Goal: Entertainment & Leisure: Consume media (video, audio)

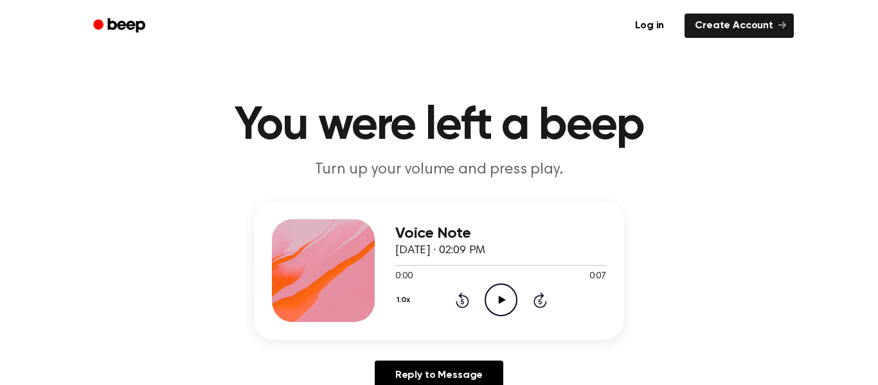
click at [491, 296] on icon "Play Audio" at bounding box center [501, 299] width 33 height 33
click at [512, 301] on icon "Play Audio" at bounding box center [501, 299] width 33 height 33
click at [496, 283] on icon "Pause Audio" at bounding box center [501, 299] width 33 height 33
click at [489, 296] on icon "Play Audio" at bounding box center [501, 299] width 33 height 33
click at [488, 295] on icon "Play Audio" at bounding box center [501, 299] width 33 height 33
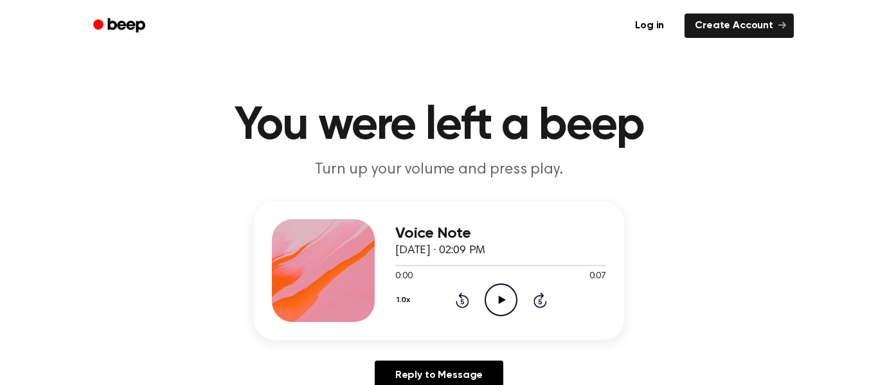
click at [512, 309] on icon "Play Audio" at bounding box center [501, 299] width 33 height 33
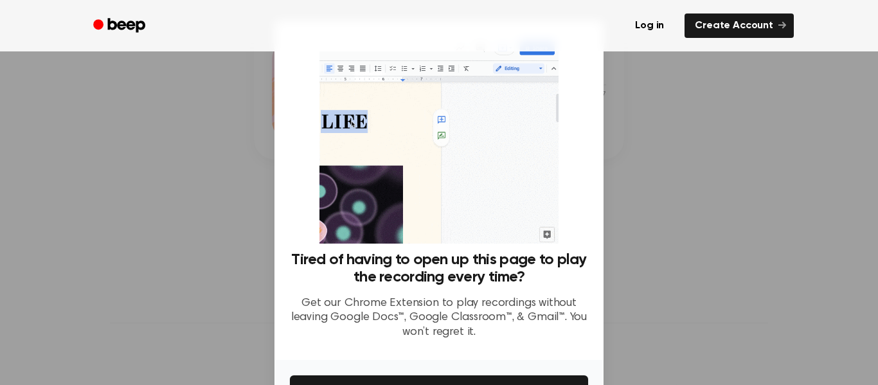
scroll to position [83, 0]
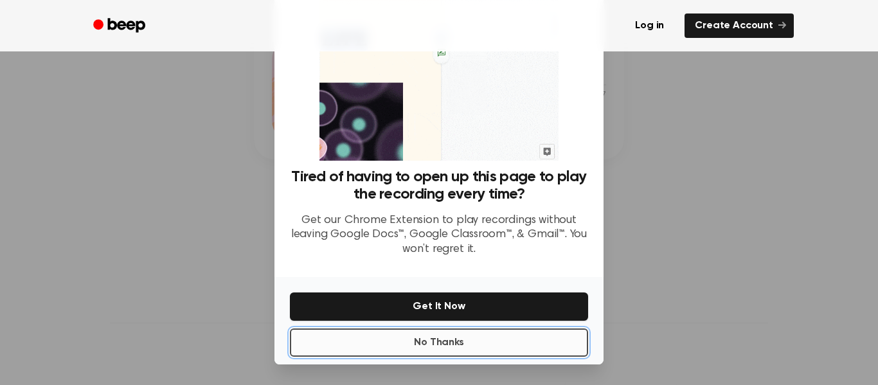
click at [494, 343] on button "No Thanks" at bounding box center [439, 342] width 298 height 28
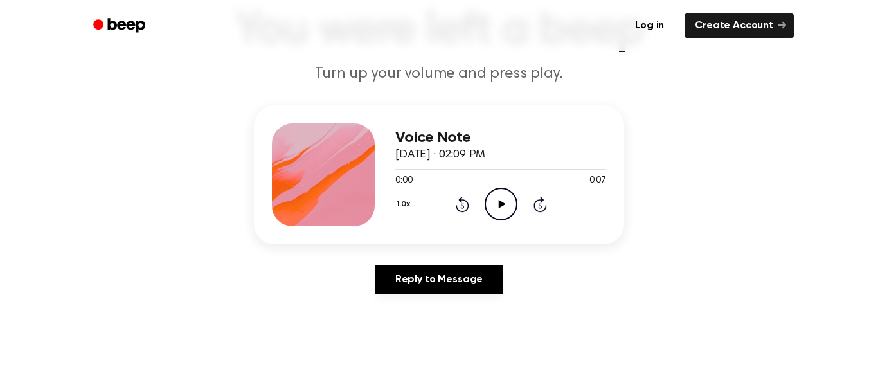
scroll to position [71, 0]
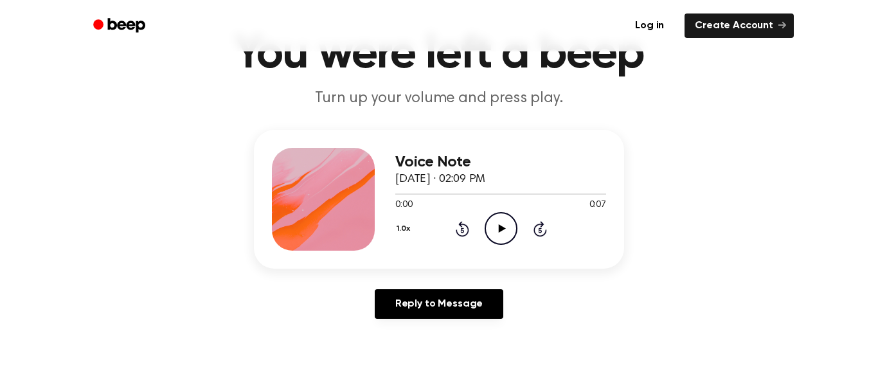
click at [492, 228] on icon "Play Audio" at bounding box center [501, 228] width 33 height 33
click at [488, 230] on icon "Play Audio" at bounding box center [501, 228] width 33 height 33
click at [494, 229] on icon "Pause Audio" at bounding box center [501, 228] width 33 height 33
click at [496, 229] on icon "Play Audio" at bounding box center [501, 228] width 33 height 33
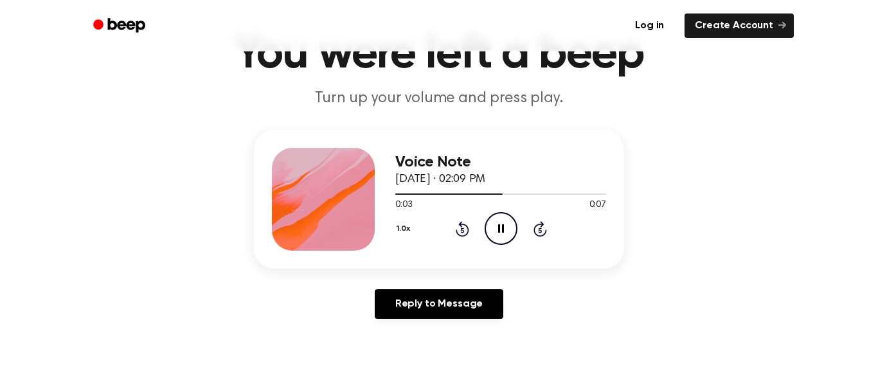
click at [496, 229] on icon "Pause Audio" at bounding box center [501, 228] width 33 height 33
click at [496, 229] on icon "Play Audio" at bounding box center [501, 228] width 33 height 33
click at [494, 229] on icon "Pause Audio" at bounding box center [501, 228] width 33 height 33
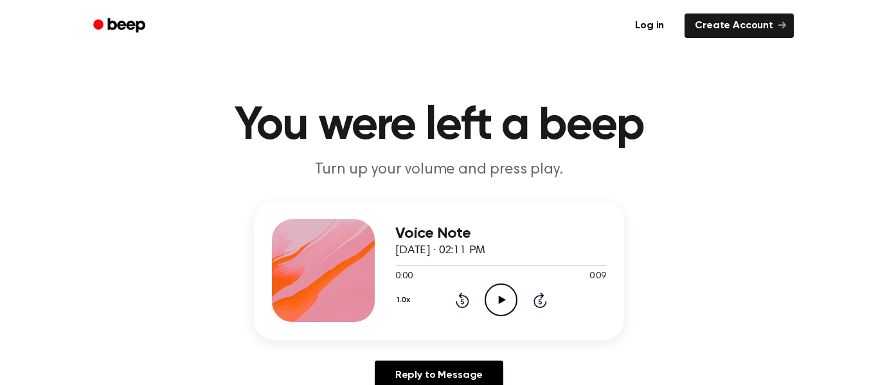
click at [496, 292] on icon "Play Audio" at bounding box center [501, 299] width 33 height 33
click at [496, 310] on icon "Play Audio" at bounding box center [501, 299] width 33 height 33
click at [496, 308] on icon "Pause Audio" at bounding box center [501, 299] width 33 height 33
click at [485, 309] on icon "Play Audio" at bounding box center [501, 299] width 33 height 33
click at [492, 302] on icon "Play Audio" at bounding box center [501, 299] width 33 height 33
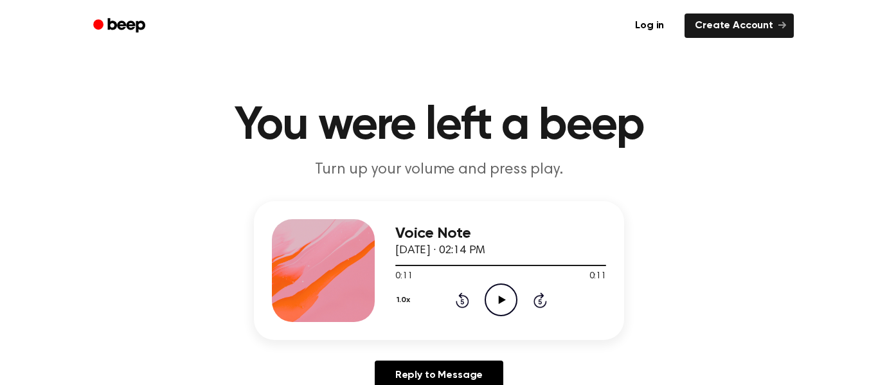
click at [492, 302] on icon "Play Audio" at bounding box center [501, 299] width 33 height 33
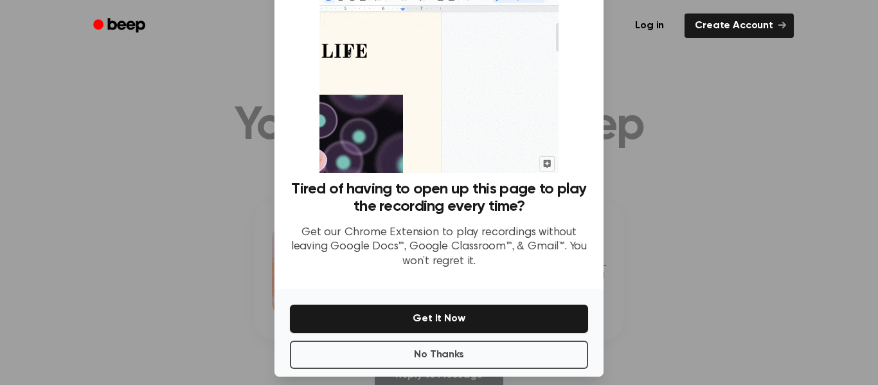
scroll to position [83, 0]
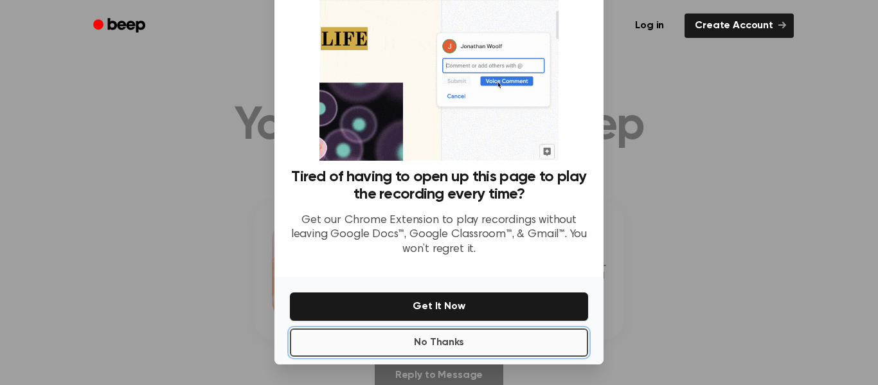
click at [494, 332] on button "No Thanks" at bounding box center [439, 342] width 298 height 28
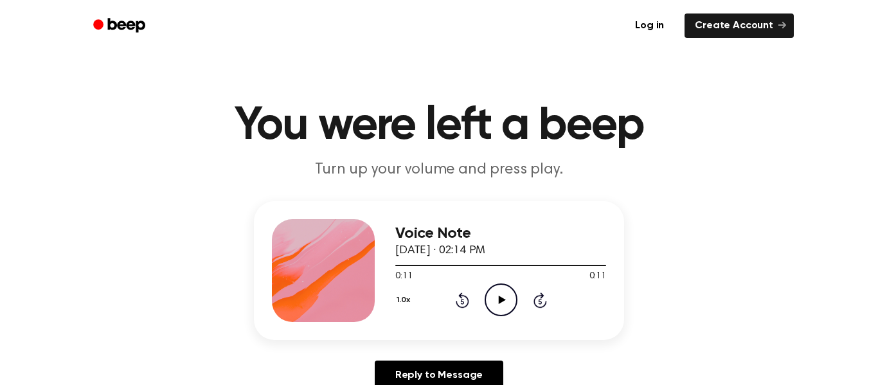
click at [495, 301] on icon "Play Audio" at bounding box center [501, 299] width 33 height 33
click at [505, 297] on icon "Play Audio" at bounding box center [501, 299] width 33 height 33
click at [497, 293] on icon "Pause Audio" at bounding box center [501, 299] width 33 height 33
click at [496, 283] on icon "Play Audio" at bounding box center [501, 299] width 33 height 33
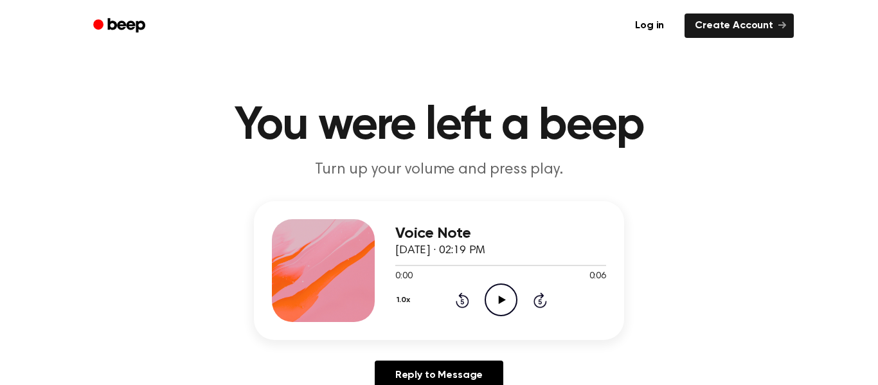
click at [499, 293] on icon "Play Audio" at bounding box center [501, 299] width 33 height 33
click at [499, 296] on icon "Play Audio" at bounding box center [501, 299] width 33 height 33
click at [501, 301] on icon "Pause Audio" at bounding box center [501, 299] width 33 height 33
click at [511, 303] on icon "Play Audio" at bounding box center [501, 299] width 33 height 33
click at [508, 297] on icon "Play Audio" at bounding box center [501, 299] width 33 height 33
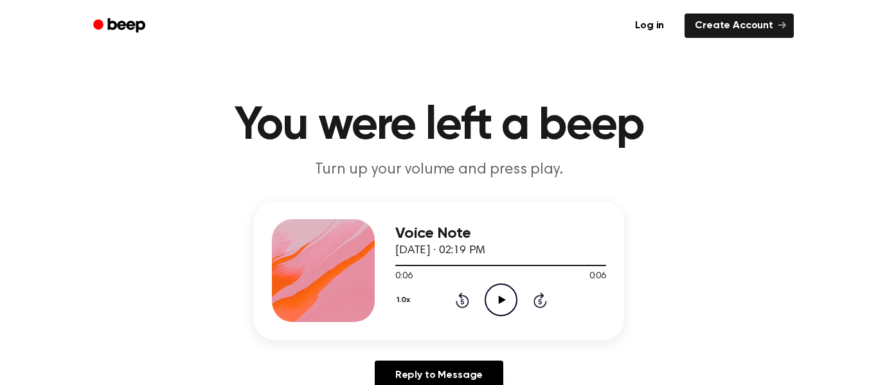
click at [501, 294] on icon "Play Audio" at bounding box center [501, 299] width 33 height 33
click at [498, 300] on icon at bounding box center [501, 300] width 6 height 8
